Goal: Task Accomplishment & Management: Manage account settings

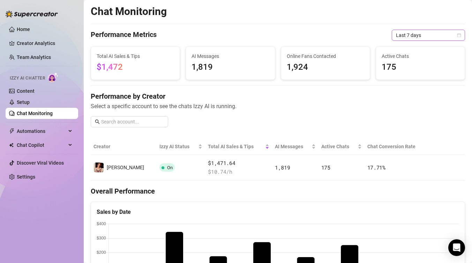
click at [460, 37] on icon "calendar" at bounding box center [459, 35] width 4 height 4
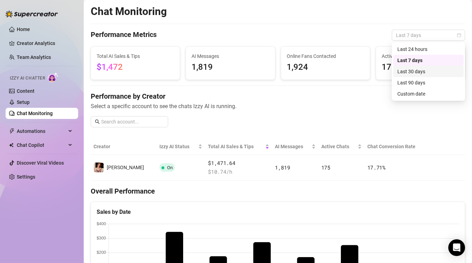
click at [428, 73] on div "Last 30 days" at bounding box center [428, 72] width 62 height 8
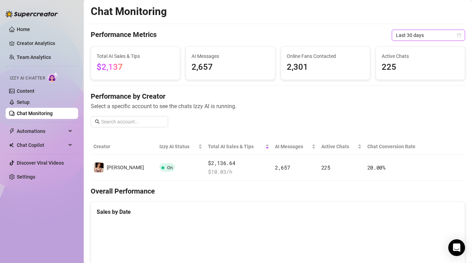
click at [458, 35] on icon "calendar" at bounding box center [459, 35] width 4 height 4
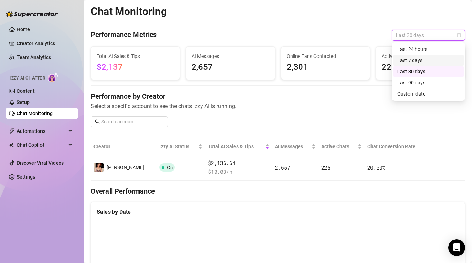
click at [429, 60] on div "Last 7 days" at bounding box center [428, 60] width 62 height 8
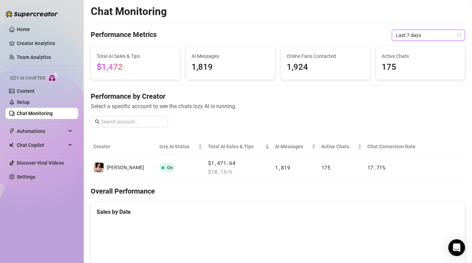
click at [275, 35] on div "Performance Metrics Last 7 days Last 7 days" at bounding box center [278, 35] width 374 height 11
click at [35, 89] on link "Content" at bounding box center [26, 91] width 18 height 6
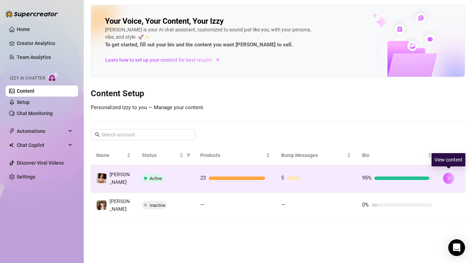
click at [447, 177] on icon "right" at bounding box center [448, 178] width 2 height 4
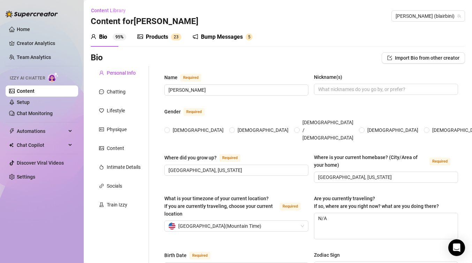
radio input "true"
type input "[DATE]"
